Goal: Download file/media

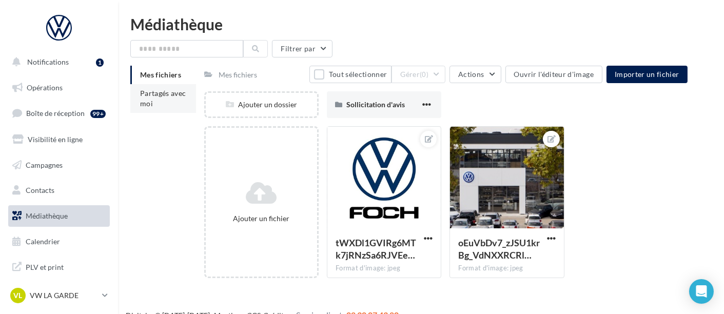
click at [142, 100] on span "Partagés avec moi" at bounding box center [163, 98] width 46 height 19
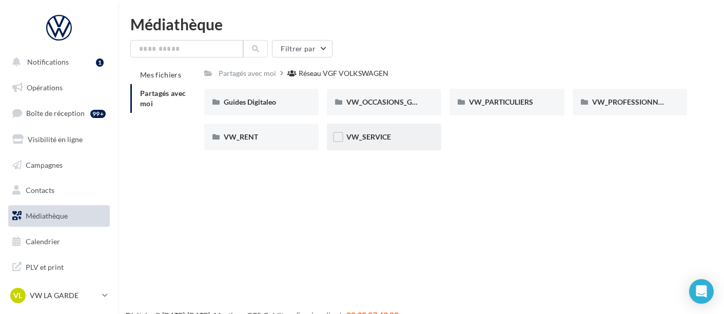
click at [405, 148] on div "VW_SERVICE" at bounding box center [384, 137] width 114 height 27
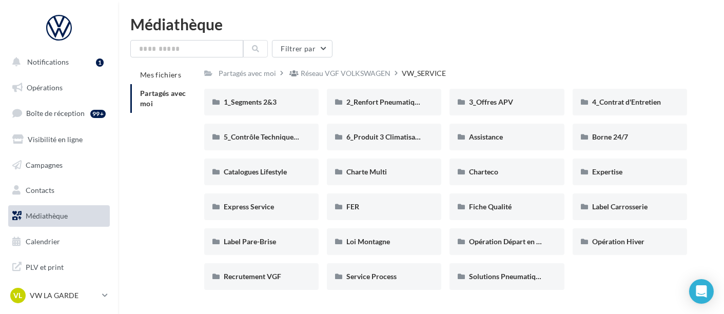
scroll to position [28, 0]
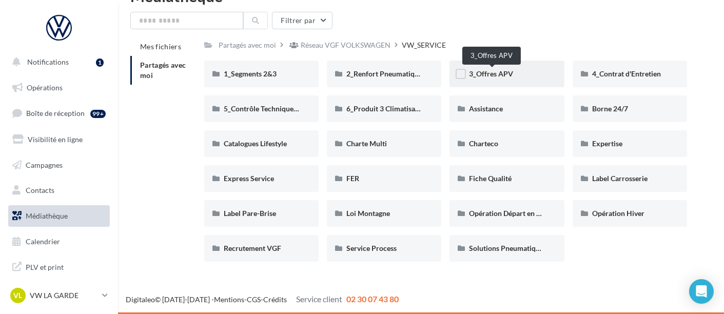
click at [492, 77] on span "3_Offres APV" at bounding box center [491, 73] width 44 height 9
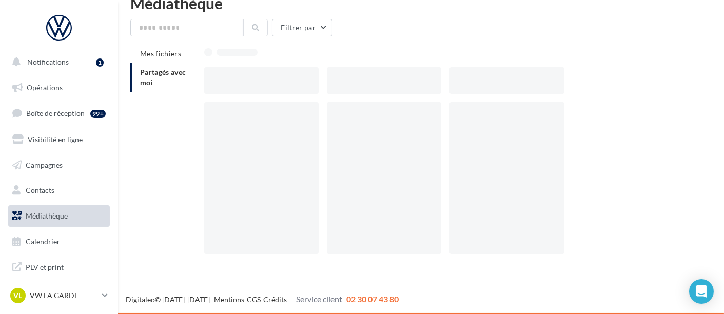
scroll to position [16, 0]
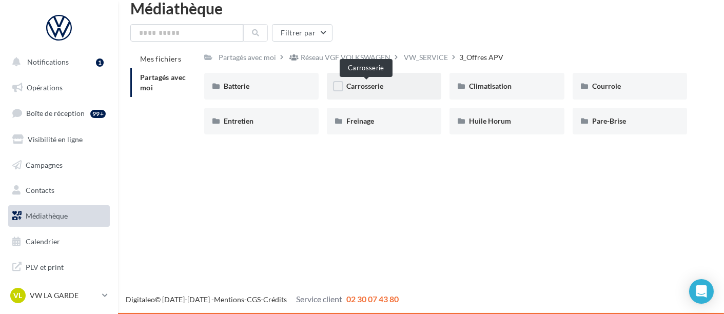
click at [374, 86] on span "Carrosserie" at bounding box center [364, 86] width 37 height 9
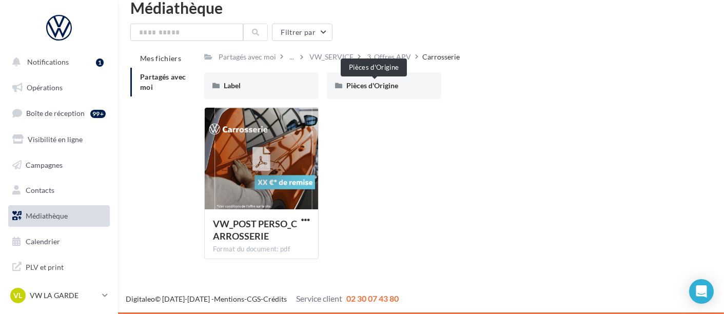
scroll to position [16, 0]
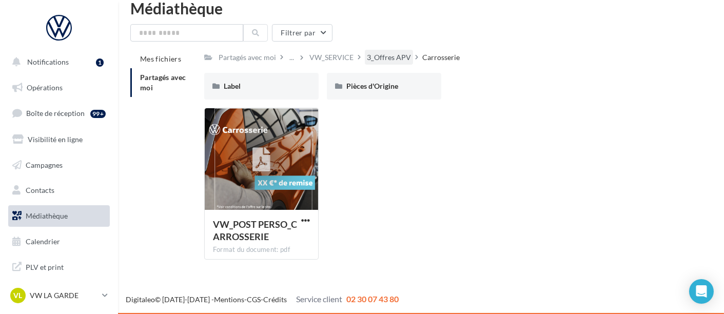
click at [400, 54] on div "3_Offres APV" at bounding box center [389, 57] width 44 height 10
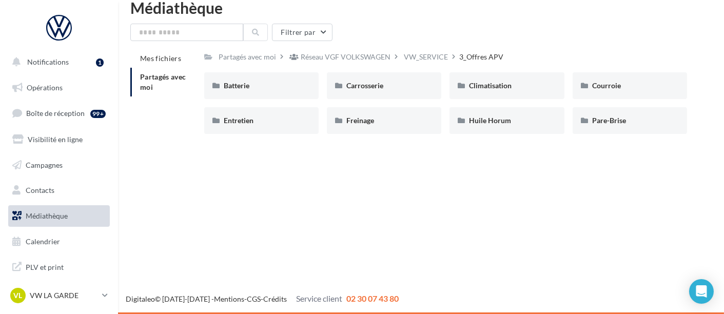
scroll to position [16, 0]
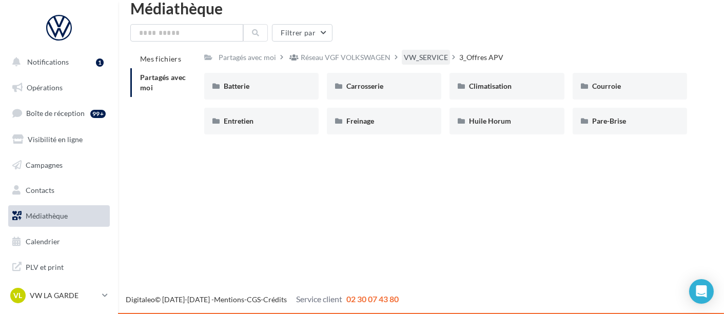
click at [414, 54] on div "VW_SERVICE" at bounding box center [426, 57] width 44 height 10
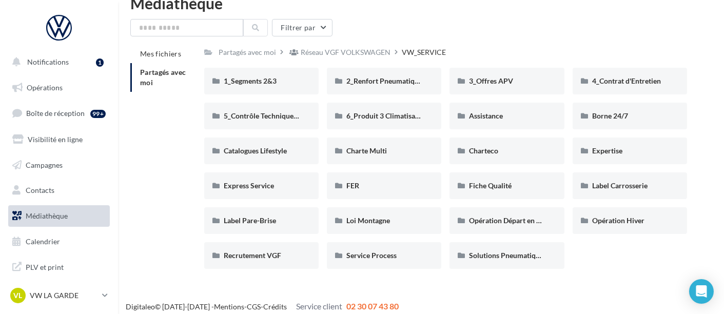
scroll to position [28, 0]
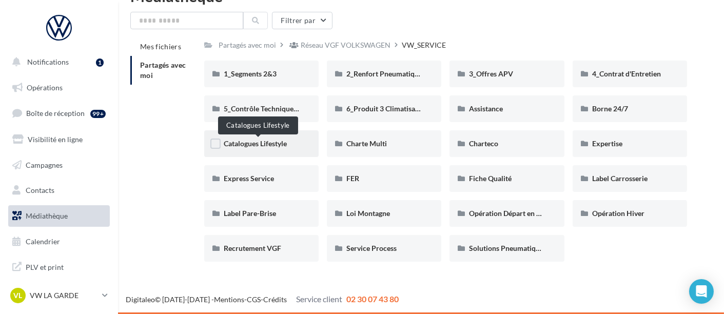
click at [276, 147] on span "Catalogues Lifestyle" at bounding box center [255, 143] width 63 height 9
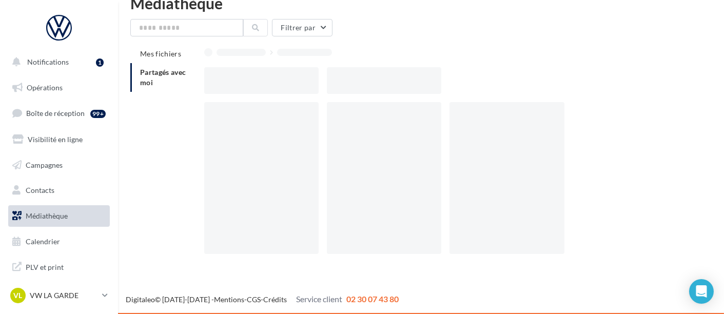
scroll to position [16, 0]
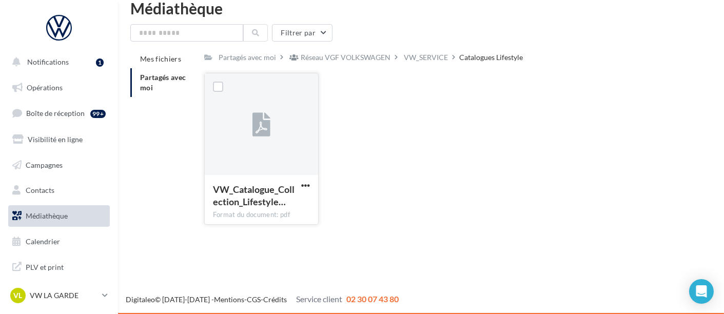
click at [311, 184] on button "button" at bounding box center [305, 186] width 13 height 10
click at [274, 194] on button "Télécharger" at bounding box center [260, 205] width 103 height 27
click at [431, 60] on div "VW_SERVICE" at bounding box center [426, 57] width 44 height 10
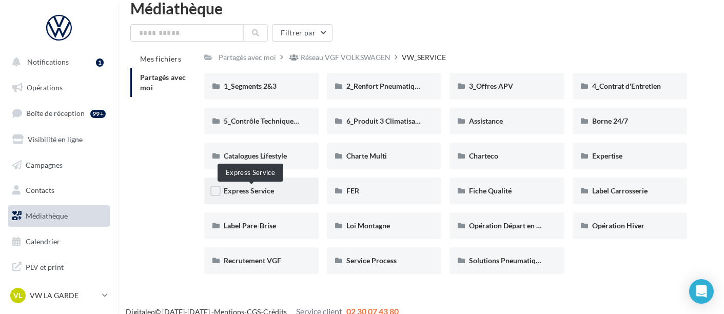
click at [273, 192] on span "Express Service" at bounding box center [249, 190] width 50 height 9
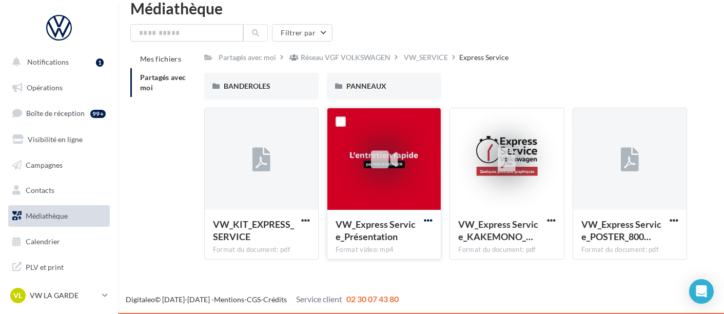
click at [429, 217] on span "button" at bounding box center [428, 220] width 9 height 9
click at [398, 239] on button "Télécharger" at bounding box center [383, 240] width 103 height 27
click at [305, 218] on span "button" at bounding box center [305, 220] width 9 height 9
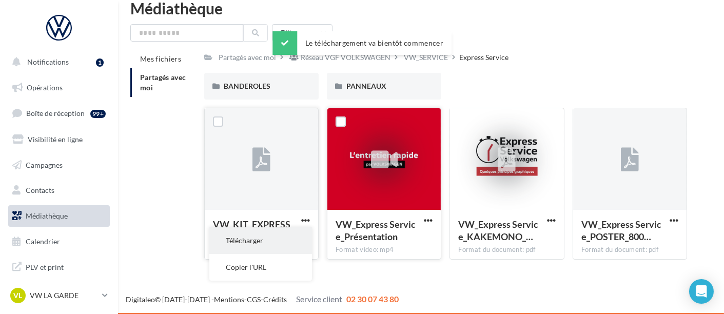
click at [281, 240] on button "Télécharger" at bounding box center [260, 240] width 103 height 27
click at [551, 221] on span "button" at bounding box center [551, 220] width 9 height 9
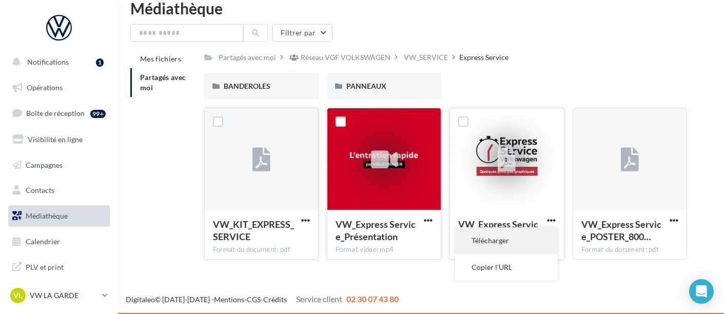
click at [518, 236] on button "Télécharger" at bounding box center [506, 240] width 103 height 27
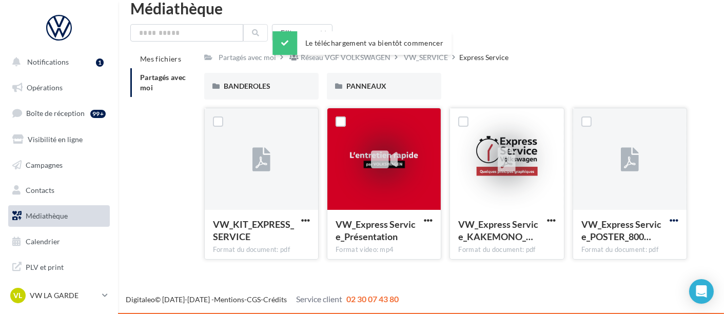
click at [674, 221] on span "button" at bounding box center [674, 220] width 9 height 9
click at [623, 247] on button "Télécharger" at bounding box center [629, 240] width 103 height 27
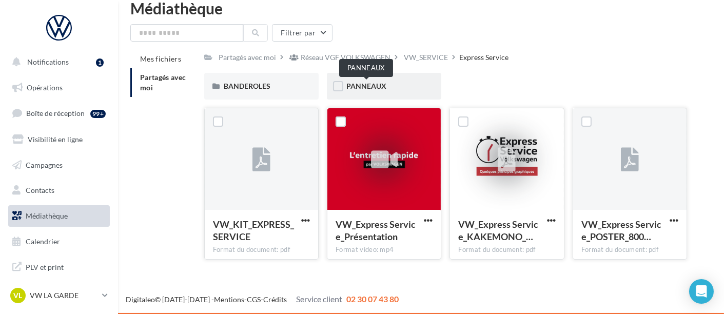
click at [373, 86] on span "PANNEAUX" at bounding box center [366, 86] width 40 height 9
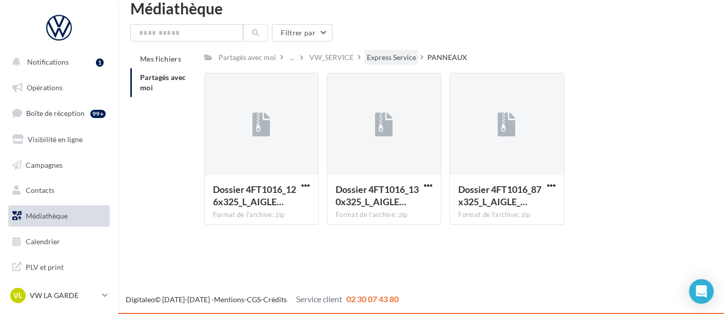
click at [401, 59] on div "Express Service" at bounding box center [391, 57] width 49 height 10
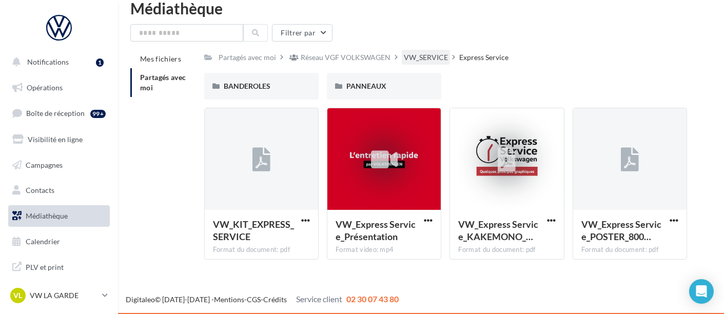
click at [435, 55] on div "VW_SERVICE" at bounding box center [426, 57] width 44 height 10
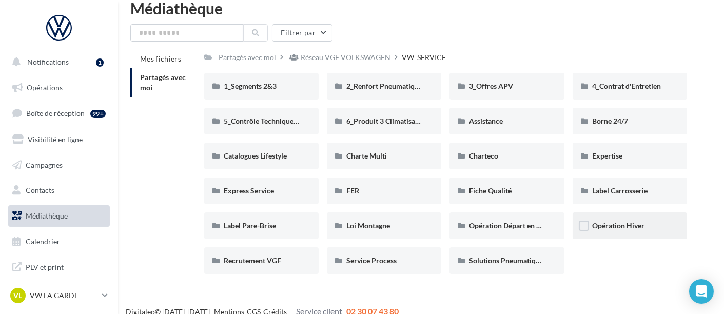
click at [649, 225] on div "Opération Hiver" at bounding box center [629, 226] width 75 height 10
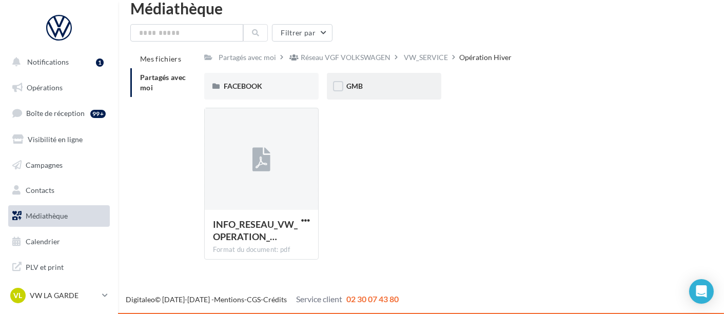
click at [347, 93] on div "GMB" at bounding box center [384, 86] width 114 height 27
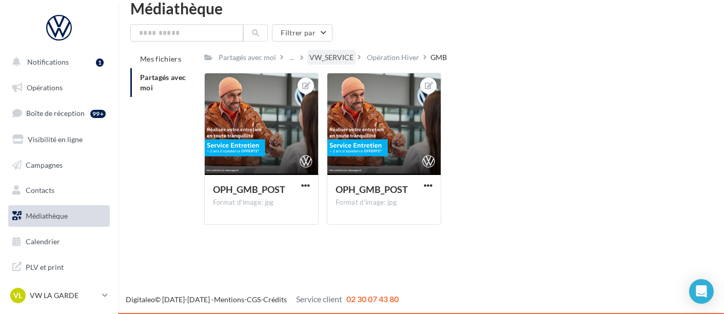
click at [345, 56] on div "VW_SERVICE" at bounding box center [332, 57] width 44 height 10
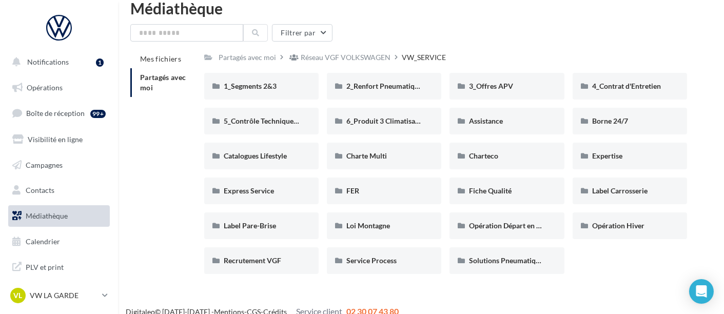
scroll to position [28, 0]
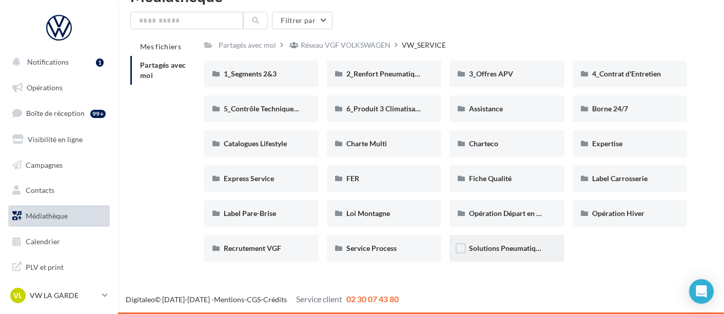
click at [514, 254] on div "Solutions Pneumatiques" at bounding box center [507, 248] width 114 height 27
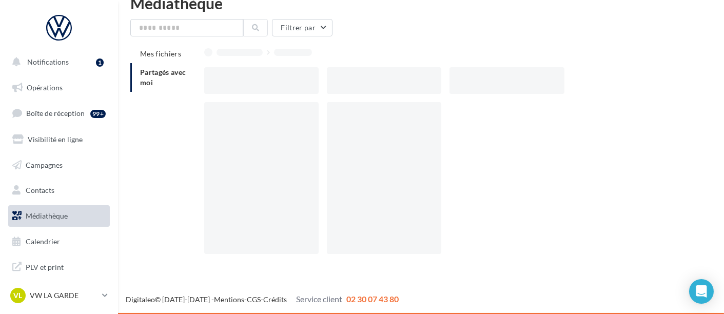
scroll to position [16, 0]
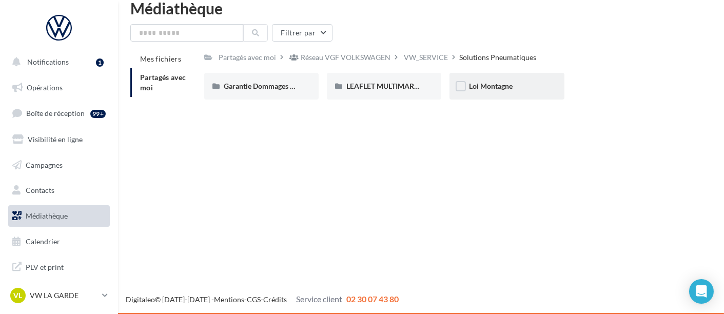
click at [476, 77] on div "Loi Montagne" at bounding box center [507, 86] width 114 height 27
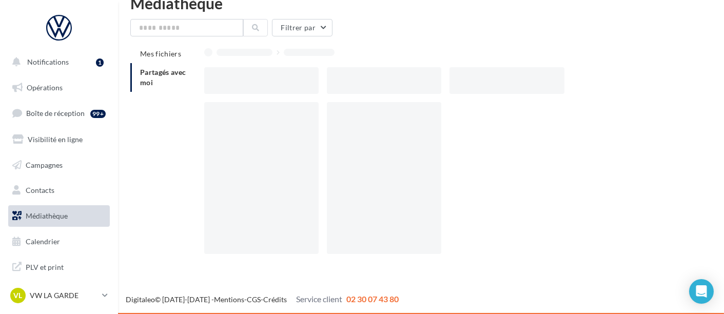
scroll to position [16, 0]
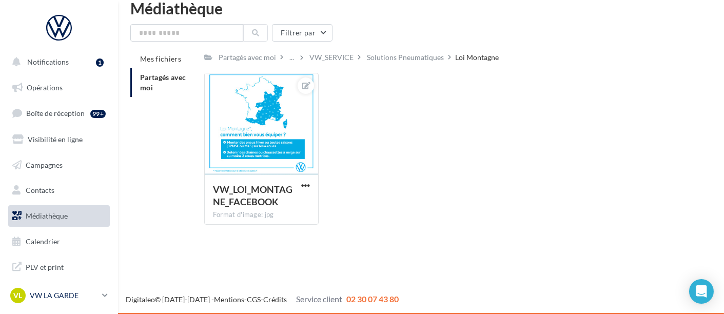
click at [55, 298] on p "VW LA GARDE" at bounding box center [64, 296] width 68 height 10
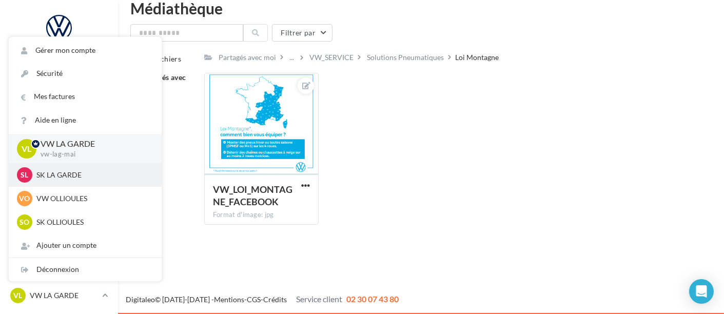
click at [100, 180] on p "SK LA GARDE" at bounding box center [92, 175] width 113 height 10
